Goal: Transaction & Acquisition: Purchase product/service

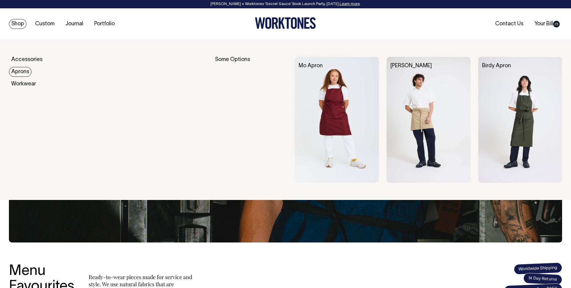
click at [306, 106] on img at bounding box center [337, 120] width 84 height 126
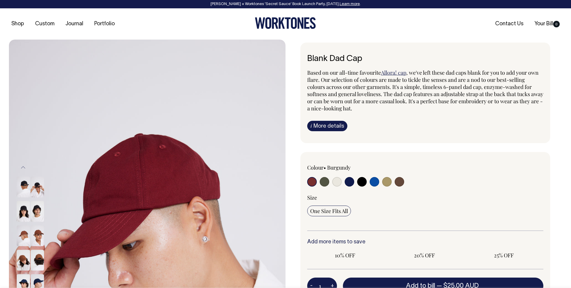
radio input "true"
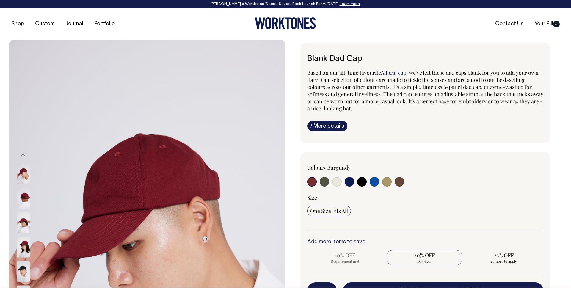
click at [361, 183] on input "radio" at bounding box center [362, 182] width 10 height 10
radio input "true"
select select "Black"
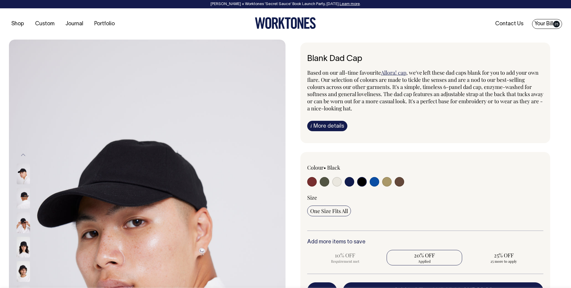
click at [551, 22] on link "Your Bill 25" at bounding box center [547, 24] width 30 height 10
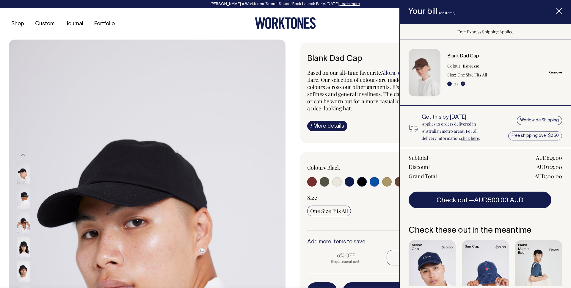
click at [553, 72] on link "Remove" at bounding box center [556, 73] width 14 height 4
radio input "false"
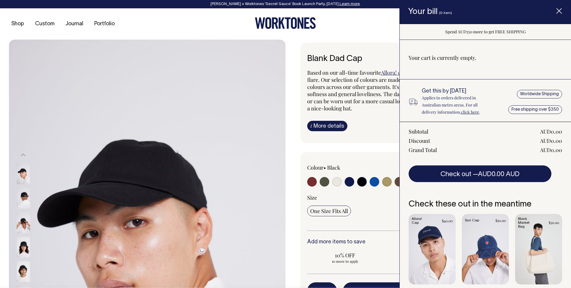
click at [391, 82] on span ", we've left these dad caps blank for you to add your own flare. Our selection …" at bounding box center [425, 90] width 236 height 43
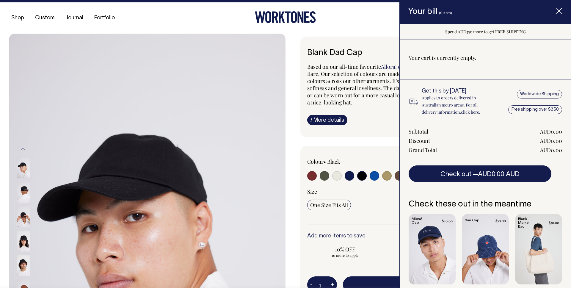
scroll to position [6, 0]
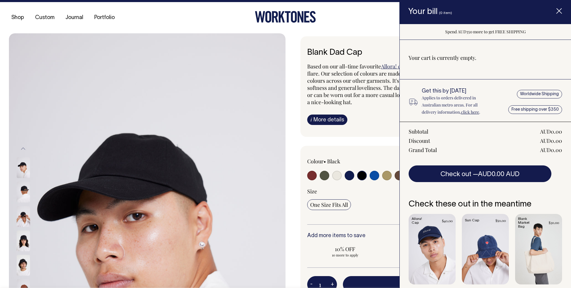
click at [560, 11] on icon "Item added to your cart" at bounding box center [559, 11] width 6 height 6
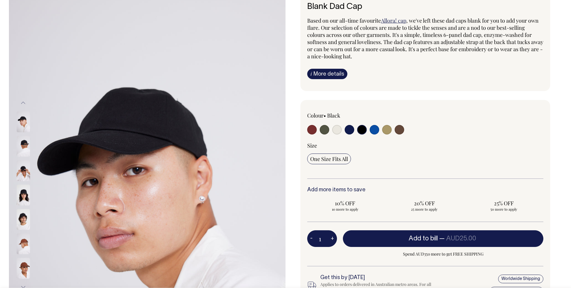
scroll to position [52, 0]
click at [323, 237] on input "1" at bounding box center [322, 238] width 30 height 17
type input "40"
radio input "true"
type input "40"
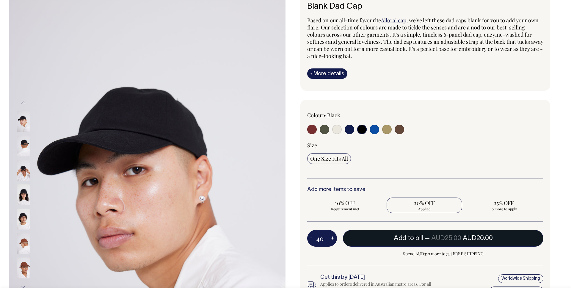
click at [422, 236] on button "Add to bill — AUD25.00 AUD20.00" at bounding box center [443, 238] width 201 height 17
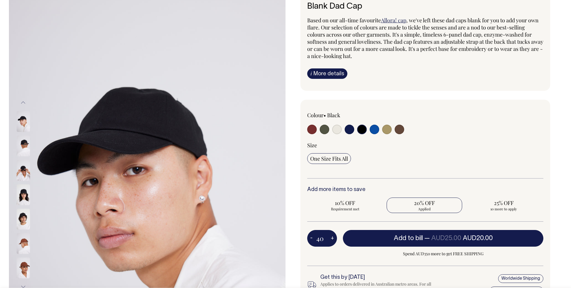
type input "1"
radio input "false"
type input "1"
radio input "true"
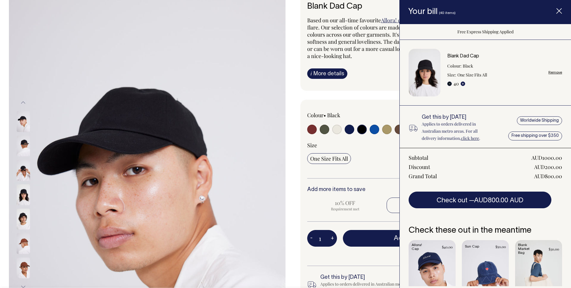
click at [451, 84] on button "-" at bounding box center [449, 84] width 4 height 4
click at [567, 75] on div "Blank Dad Cap Colour: Black Size: One Size Fits All - 40 + Remove" at bounding box center [485, 77] width 171 height 57
type input "39"
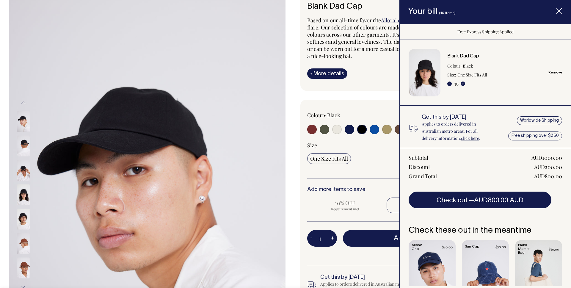
click at [558, 73] on link "Remove" at bounding box center [556, 73] width 14 height 4
click at [552, 71] on link "Remove" at bounding box center [556, 73] width 14 height 4
radio input "false"
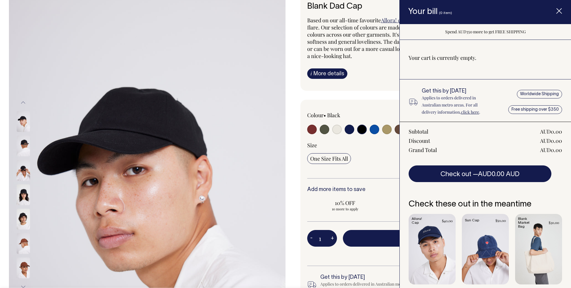
click at [562, 11] on icon "Item added to your cart" at bounding box center [559, 11] width 6 height 6
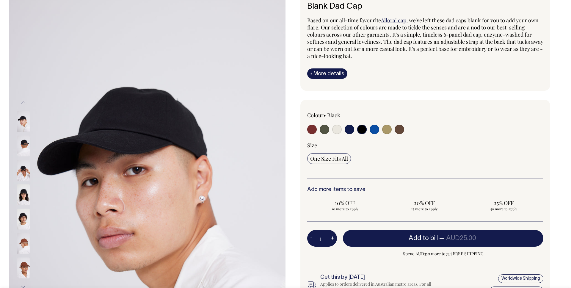
click at [324, 239] on input "1" at bounding box center [322, 238] width 30 height 17
click at [323, 239] on input "1" at bounding box center [322, 238] width 30 height 17
drag, startPoint x: 321, startPoint y: 239, endPoint x: 326, endPoint y: 239, distance: 4.8
click at [326, 239] on input "1" at bounding box center [322, 238] width 30 height 17
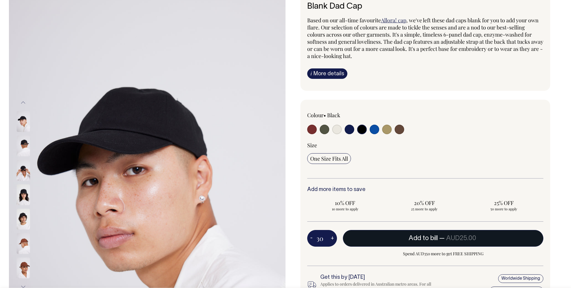
type input "30"
radio input "true"
type input "30"
click at [414, 239] on span "Add to bill" at bounding box center [423, 238] width 29 height 6
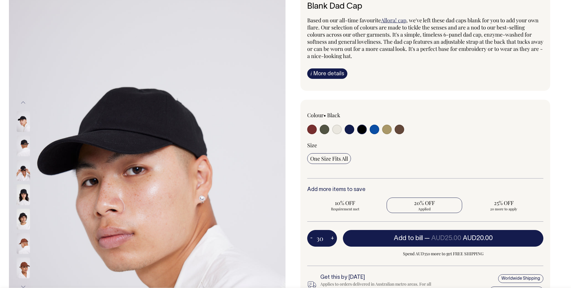
type input "1"
radio input "false"
type input "1"
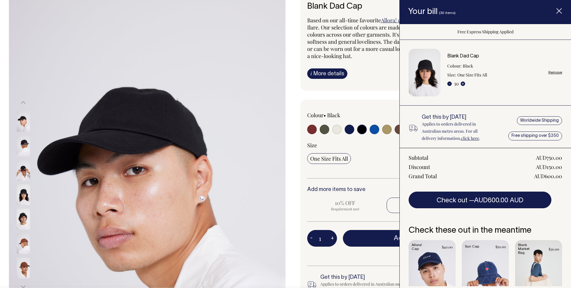
click at [554, 75] on div "Blank Dad Cap Colour: Black Size: One Size Fits All - 30 + Remove" at bounding box center [504, 73] width 115 height 38
click at [554, 72] on link "Remove" at bounding box center [556, 73] width 14 height 4
radio input "false"
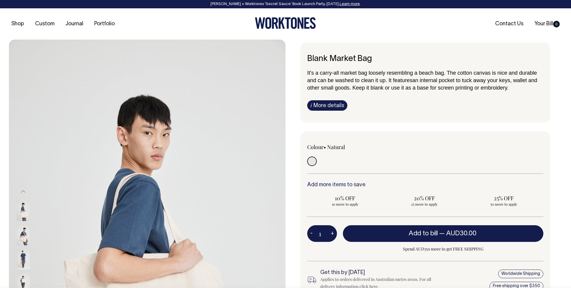
click at [323, 237] on input "1" at bounding box center [322, 233] width 30 height 17
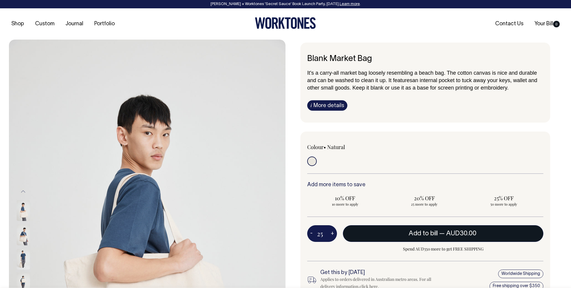
type input "25"
radio input "true"
type input "25"
click at [448, 237] on button "Add to bill — AUD30.00 AUD24.00" at bounding box center [443, 233] width 201 height 17
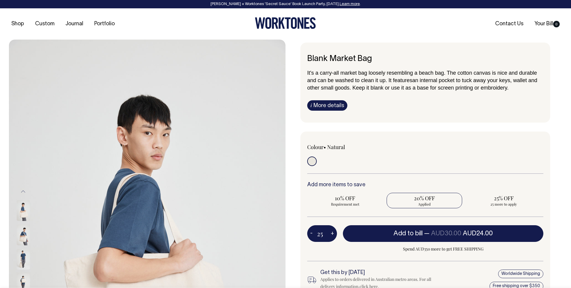
type input "1"
radio input "false"
type input "1"
radio input "true"
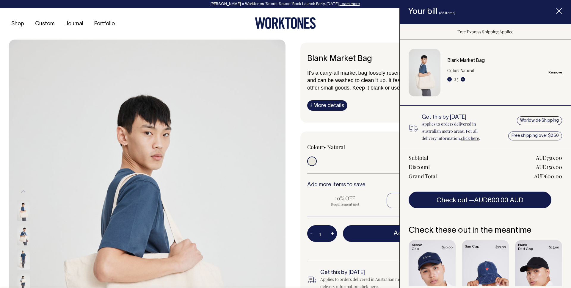
click at [558, 10] on icon "Item added to your cart" at bounding box center [559, 11] width 6 height 6
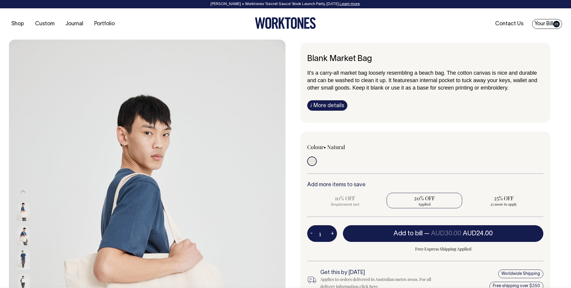
click at [546, 26] on link "Your Bill 25" at bounding box center [547, 24] width 30 height 10
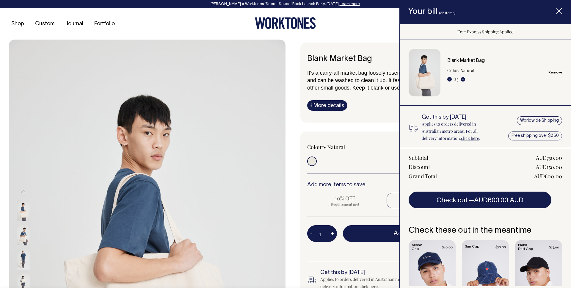
click at [118, 49] on img at bounding box center [147, 247] width 277 height 415
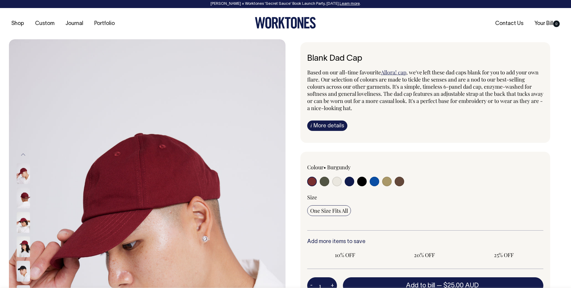
radio input "true"
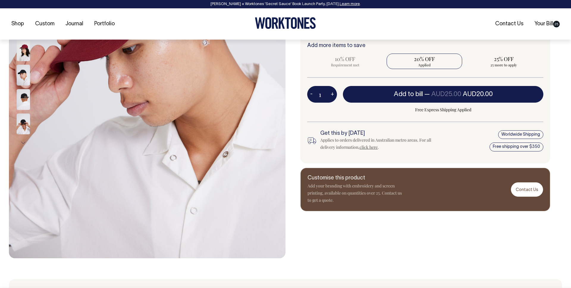
click at [320, 95] on input "1" at bounding box center [322, 94] width 30 height 17
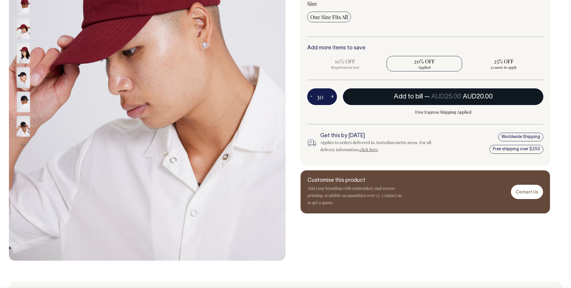
type input "30"
radio input "false"
radio input "true"
type input "30"
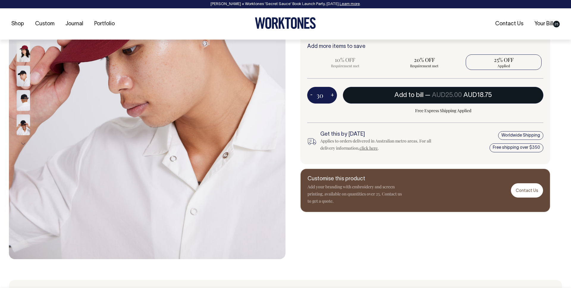
scroll to position [196, 0]
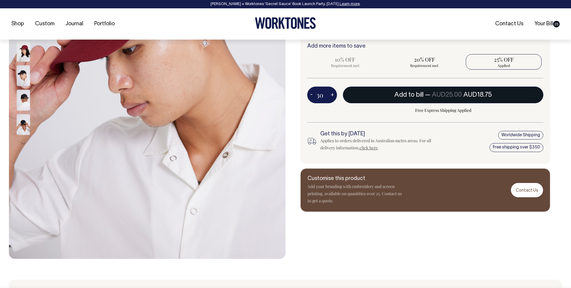
click at [492, 93] on span "AUD18.75" at bounding box center [478, 95] width 29 height 6
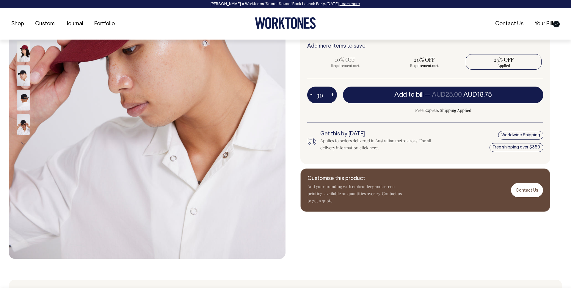
type input "1"
radio input "true"
type input "1"
radio input "false"
radio input "true"
